Goal: Task Accomplishment & Management: Use online tool/utility

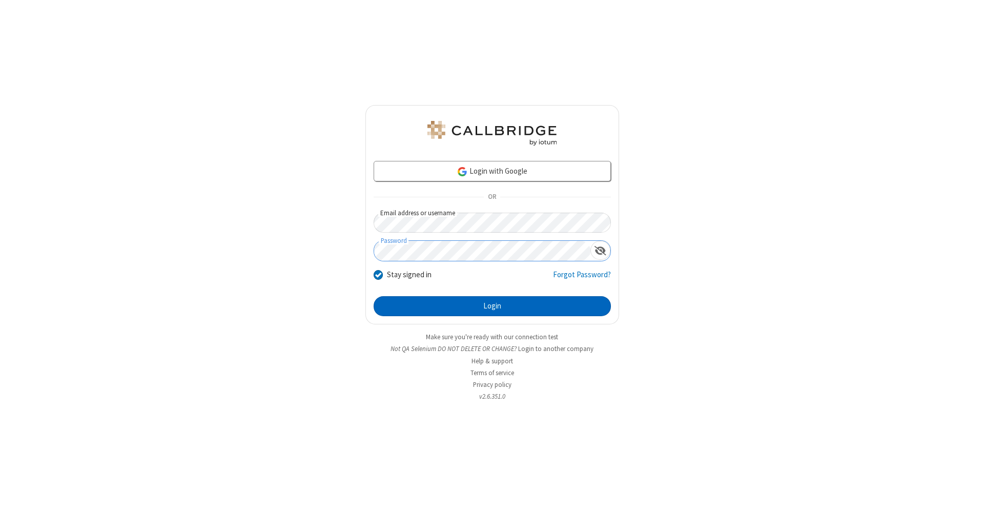
click at [492, 306] on button "Login" at bounding box center [492, 306] width 237 height 21
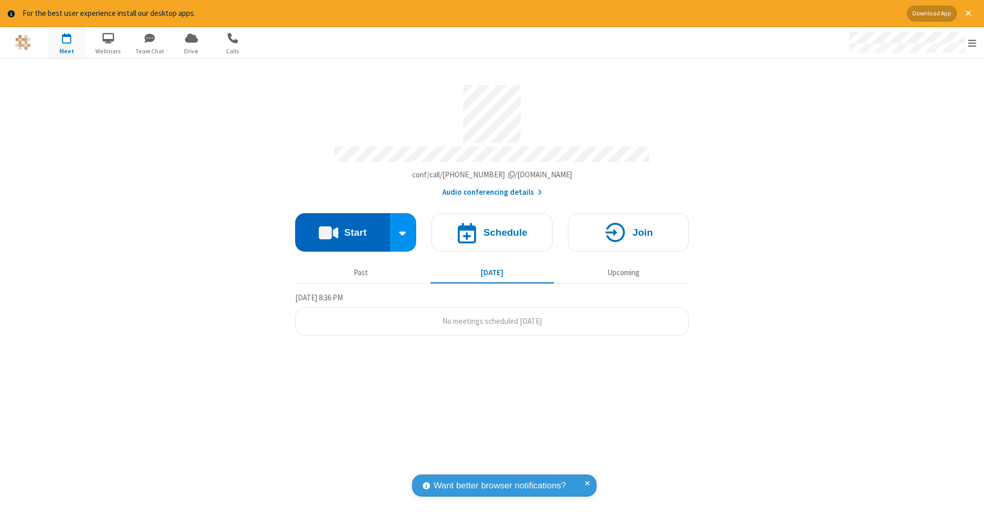
click at [342, 227] on button "Start" at bounding box center [342, 232] width 95 height 38
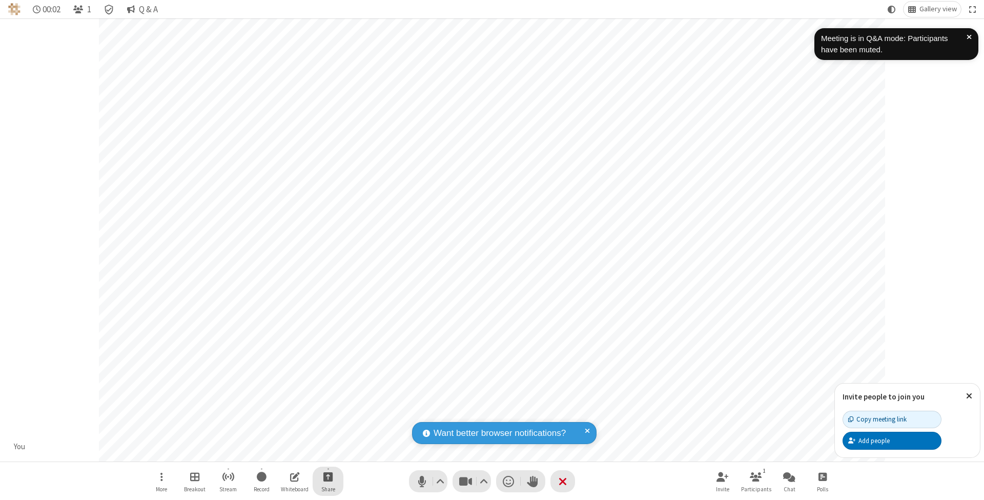
click at [327, 476] on span "Start sharing" at bounding box center [328, 476] width 10 height 13
click at [286, 452] on span "Share my screen" at bounding box center [287, 453] width 12 height 9
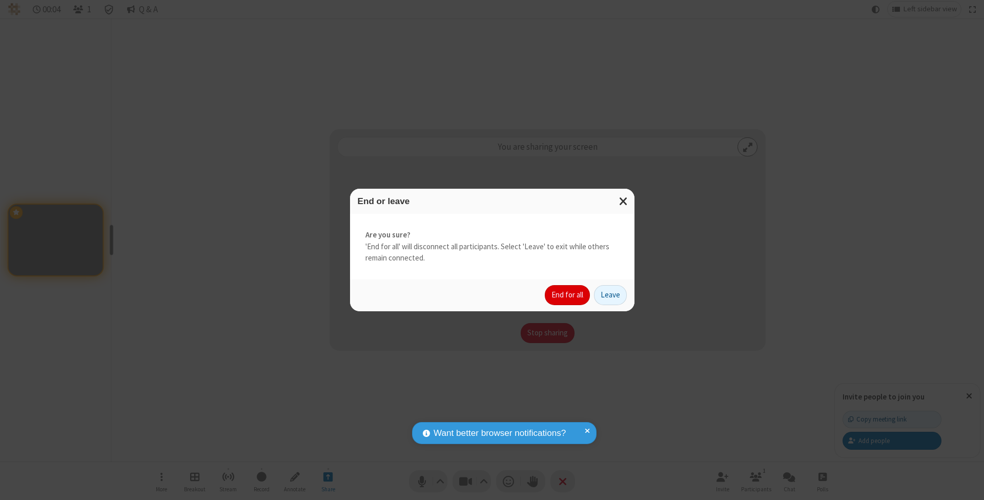
click at [568, 294] on button "End for all" at bounding box center [567, 295] width 45 height 21
